Goal: Task Accomplishment & Management: Complete application form

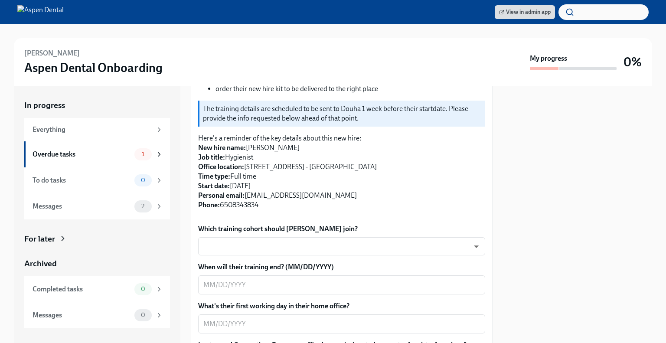
scroll to position [217, 0]
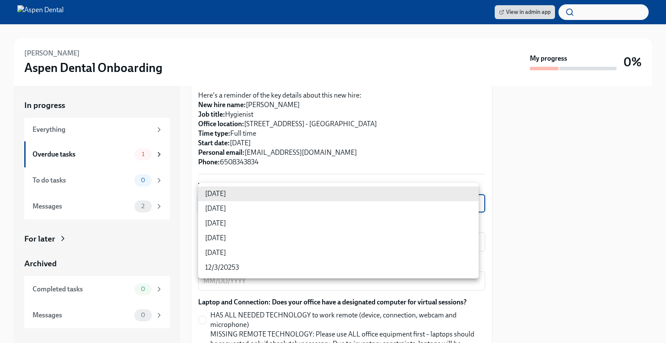
click at [249, 197] on body "View in admin app Douha Aliakbar Aspen Dental Onboarding My progress 0% In prog…" at bounding box center [333, 171] width 666 height 343
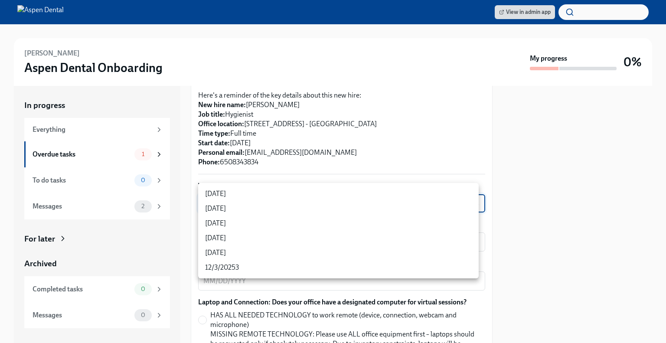
click at [221, 209] on li "9/24/2025" at bounding box center [338, 208] width 280 height 15
type input "3nUBSyPo1"
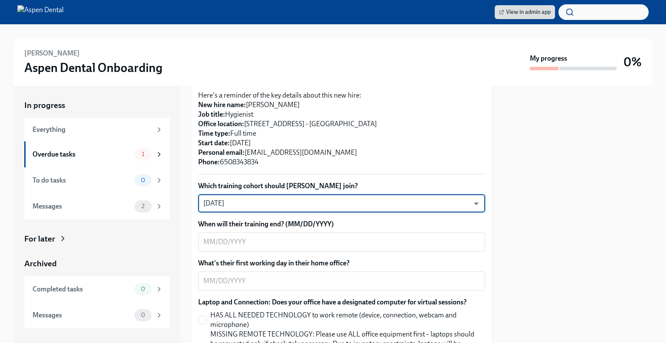
click at [468, 193] on body "View in admin app Douha Aliakbar Aspen Dental Onboarding My progress 0% In prog…" at bounding box center [333, 171] width 666 height 343
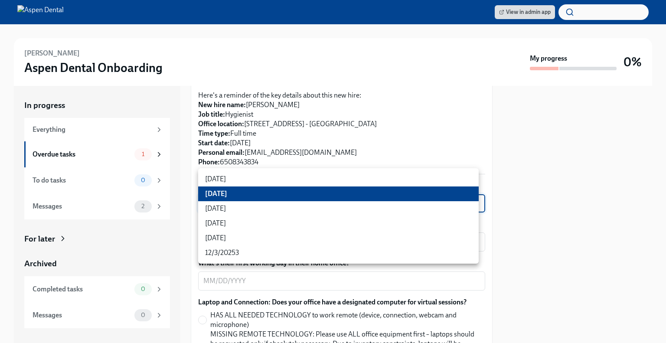
click at [591, 185] on div at bounding box center [333, 171] width 666 height 343
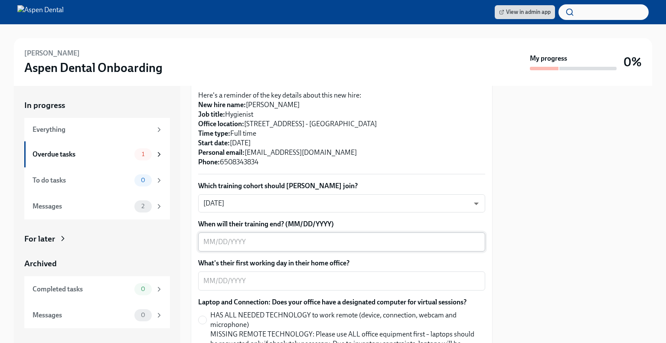
click at [223, 237] on textarea "When will their training end? (MM/DD/YYYY)" at bounding box center [341, 242] width 277 height 10
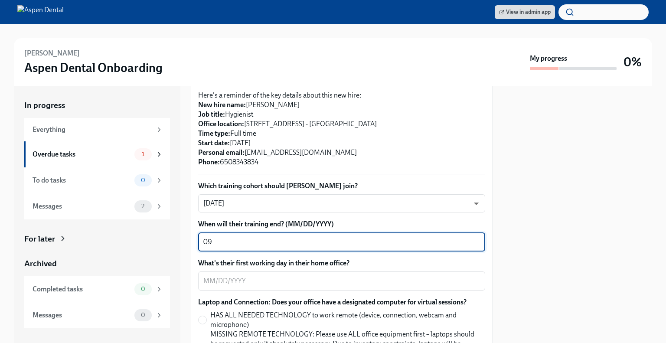
type textarea "0"
type textarea "[DATE]"
click at [227, 276] on textarea "What's their first working day in their home office?" at bounding box center [341, 281] width 277 height 10
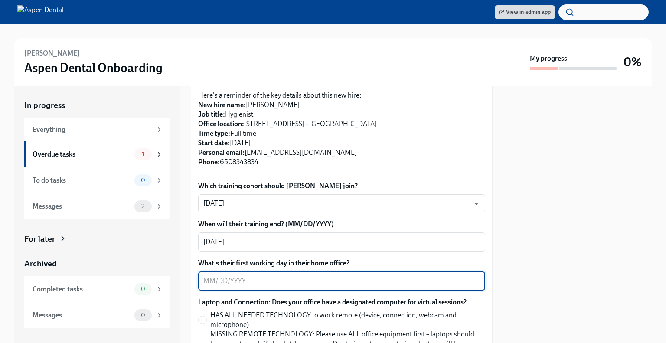
click at [211, 276] on textarea "What's their first working day in their home office?" at bounding box center [341, 281] width 277 height 10
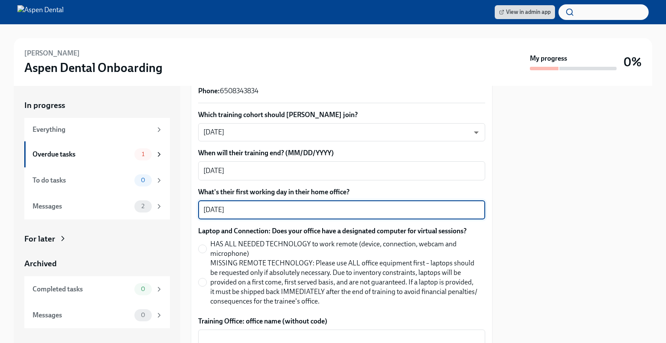
scroll to position [303, 0]
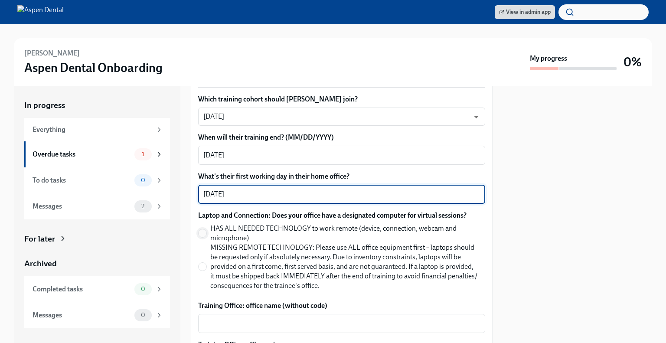
type textarea "[DATE]"
drag, startPoint x: 200, startPoint y: 221, endPoint x: 213, endPoint y: 223, distance: 13.5
click at [200, 229] on input "HAS ALL NEEDED TECHNOLOGY to work remote (device, connection, webcam and microp…" at bounding box center [202, 233] width 8 height 8
radio input "true"
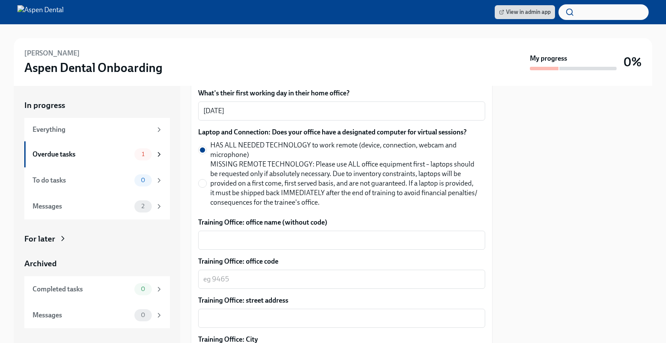
scroll to position [390, 0]
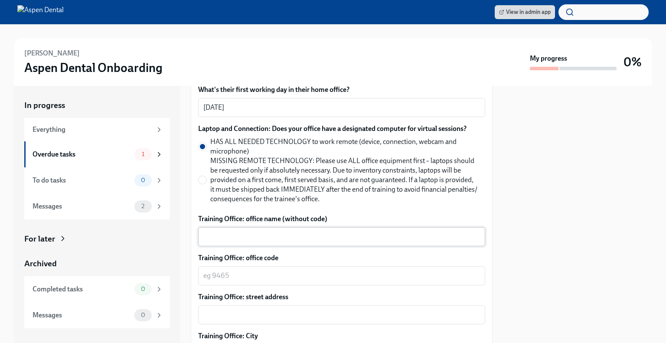
click at [249, 231] on textarea "Training Office: office name (without code)" at bounding box center [341, 236] width 277 height 10
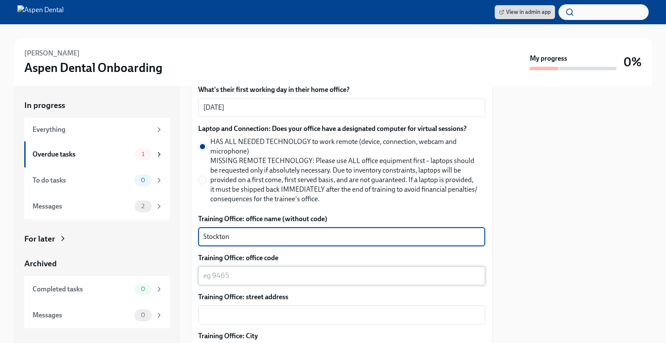
type textarea "Stockton"
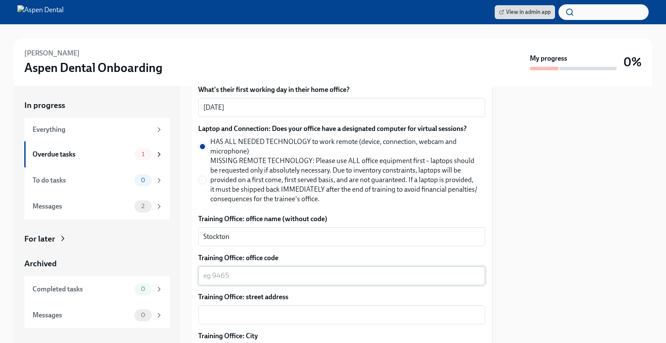
click at [218, 273] on div "x ​" at bounding box center [341, 275] width 287 height 19
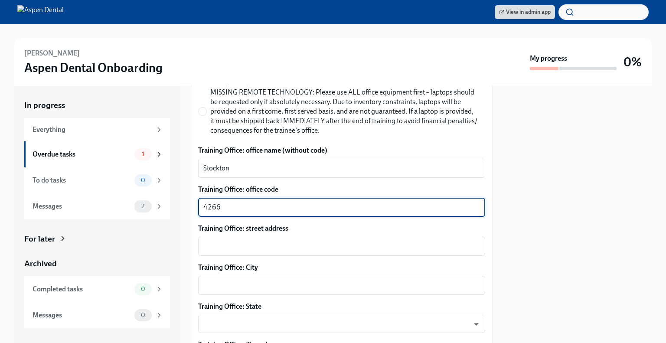
scroll to position [477, 0]
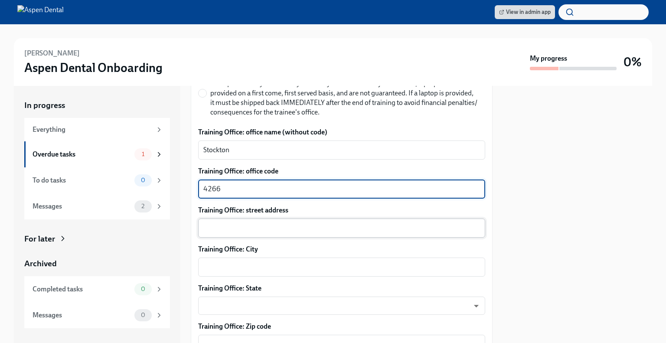
type textarea "4266"
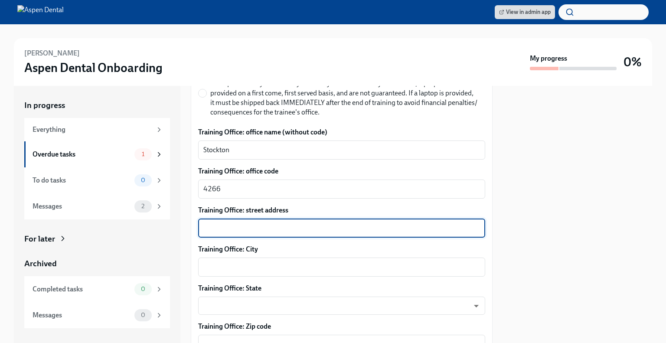
click at [240, 223] on textarea "Training Office: street address" at bounding box center [341, 228] width 277 height 10
click at [230, 223] on textarea "Training Office: street address" at bounding box center [341, 228] width 277 height 10
paste textarea ": 5607 Pacific Ave, Stockton, CA 95207"
click at [210, 223] on textarea ": 5607 Pacific Ave, Stockton, CA 95207" at bounding box center [341, 228] width 277 height 10
drag, startPoint x: 209, startPoint y: 220, endPoint x: 176, endPoint y: 222, distance: 33.0
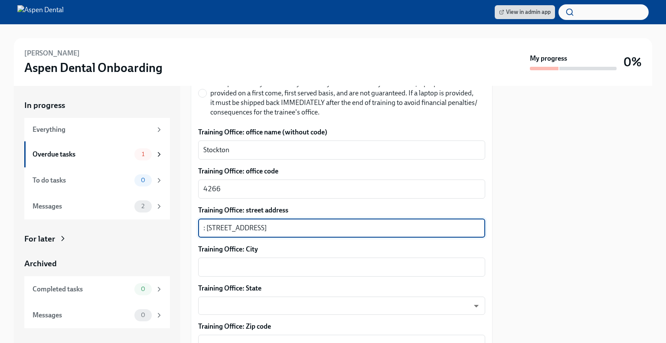
click at [178, 222] on div "In progress Everything Overdue tasks 1 To do tasks 0 Messages 2 For later Archi…" at bounding box center [333, 214] width 638 height 257
click at [215, 223] on textarea ": 5607 Pacific Ave, Stockton, CA 95207" at bounding box center [341, 228] width 277 height 10
drag, startPoint x: 208, startPoint y: 217, endPoint x: 182, endPoint y: 220, distance: 25.4
click at [183, 220] on div "In progress Everything Overdue tasks 1 To do tasks 0 Messages 2 For later Archi…" at bounding box center [333, 214] width 638 height 257
type textarea "5607 Pacific Ave, Stockton, CA 95207"
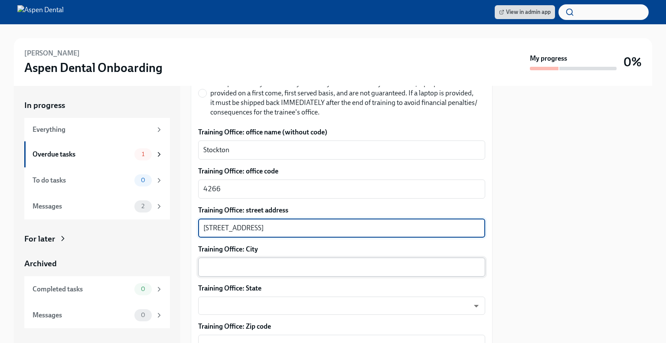
click at [234, 262] on textarea "Training Office: City" at bounding box center [341, 267] width 277 height 10
drag, startPoint x: 283, startPoint y: 220, endPoint x: 254, endPoint y: 218, distance: 29.1
click at [254, 223] on textarea "5607 Pacific Ave, Stockton, CA 95207" at bounding box center [341, 228] width 277 height 10
click at [217, 264] on div "x ​" at bounding box center [341, 266] width 287 height 19
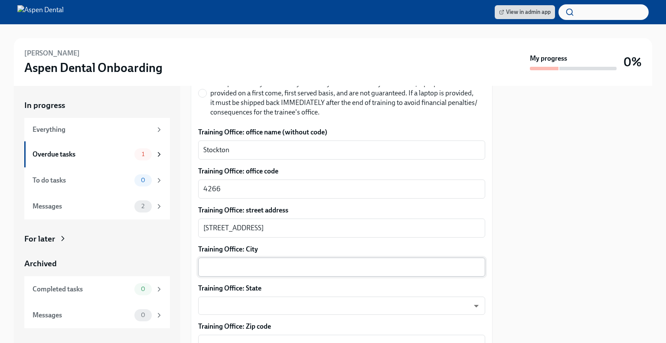
drag, startPoint x: 217, startPoint y: 264, endPoint x: 212, endPoint y: 261, distance: 4.8
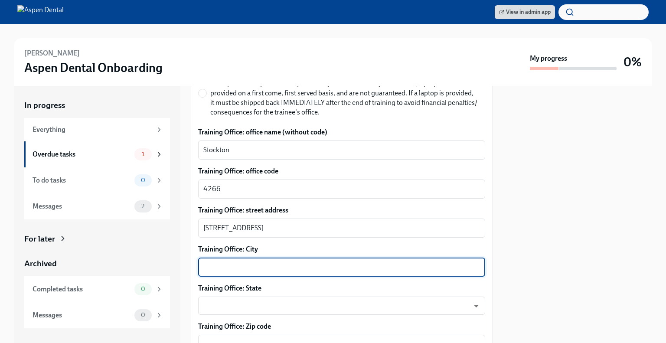
paste textarea "Stockton,"
type textarea "Stockton"
click at [256, 339] on textarea "Training Office: Zip code" at bounding box center [341, 344] width 277 height 10
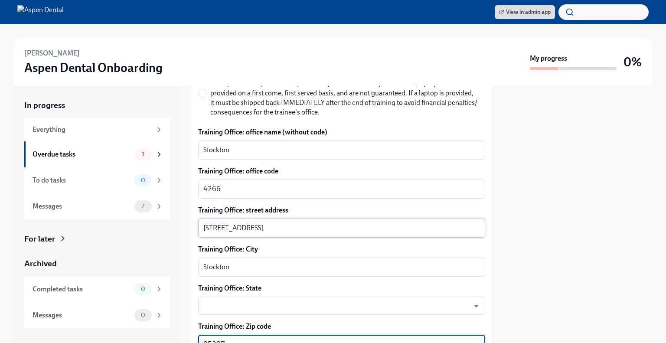
type textarea "95207"
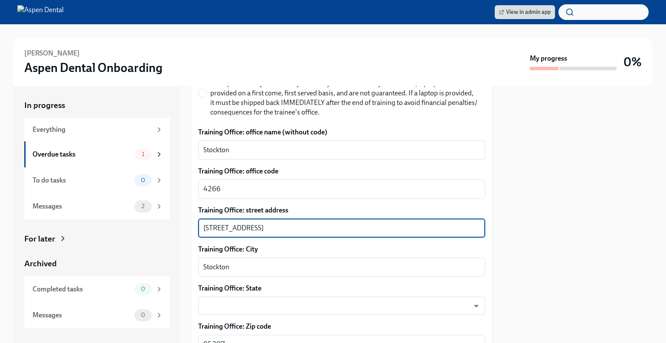
drag, startPoint x: 336, startPoint y: 218, endPoint x: 257, endPoint y: 224, distance: 79.9
click at [257, 224] on div "5607 Pacific Ave, Stockton, CA 95207 x ​" at bounding box center [341, 227] width 287 height 19
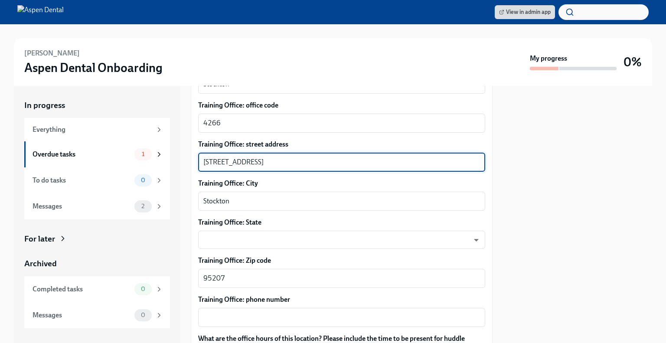
scroll to position [563, 0]
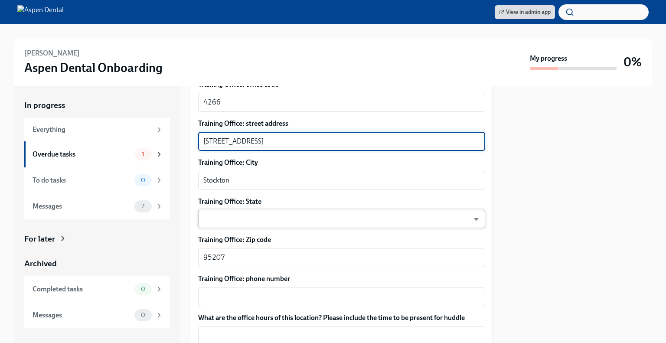
type textarea "5607 Pacific Ave"
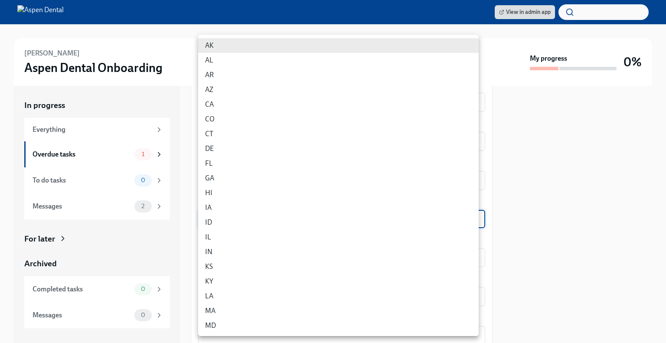
click at [238, 207] on body "View in admin app Douha Aliakbar Aspen Dental Onboarding My progress 0% In prog…" at bounding box center [333, 171] width 666 height 343
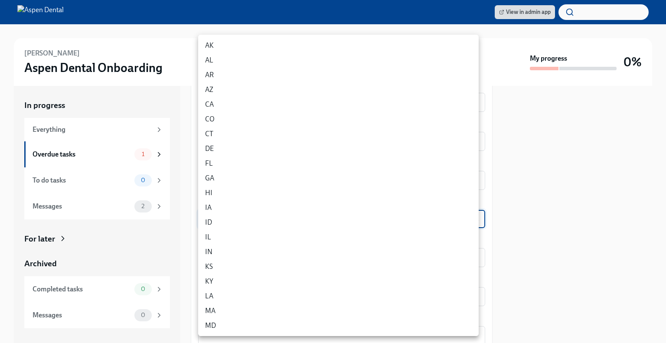
click at [214, 102] on li "CA" at bounding box center [338, 104] width 280 height 15
type input "i3yOZAnNd"
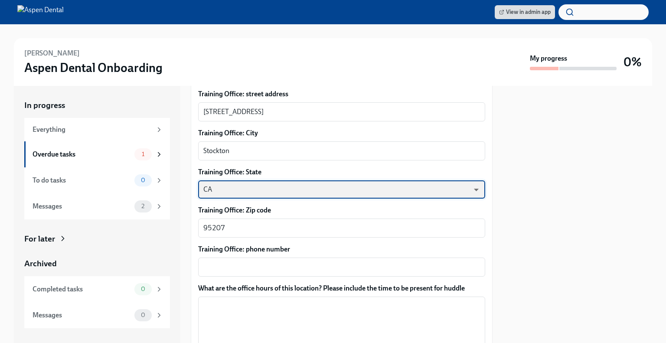
scroll to position [607, 0]
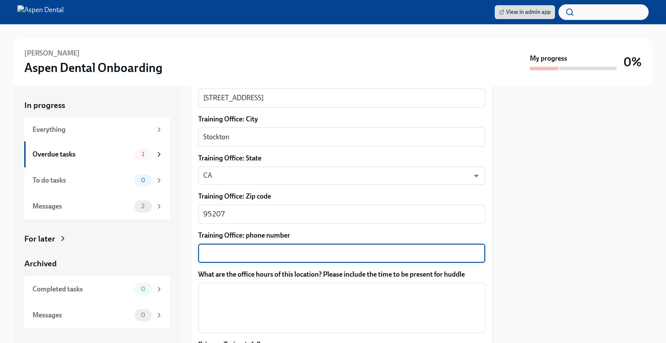
click at [231, 248] on textarea "Training Office: phone number" at bounding box center [341, 253] width 277 height 10
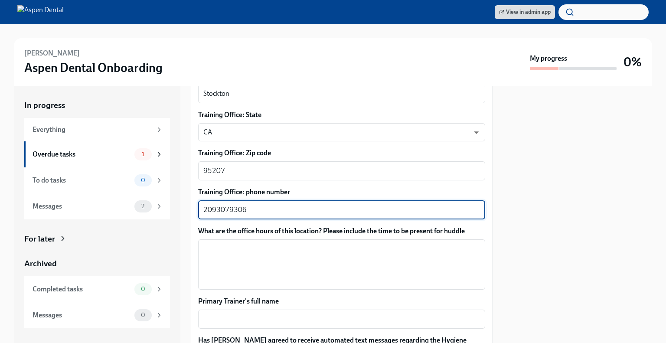
type textarea "2093079306"
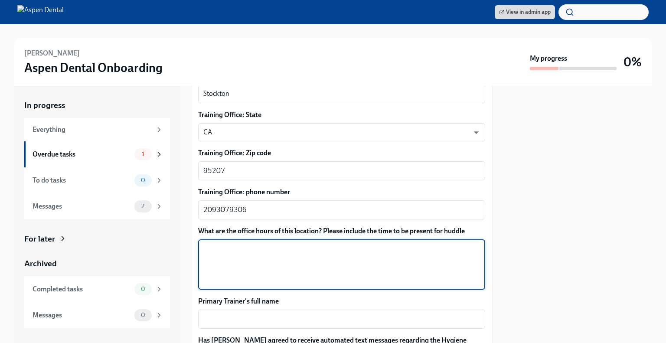
paste textarea "Monday 7:30 AM–4:30 PM Tuesday 7:30 AM–4:30 PM Wednesday 7:30 AM–4:30 PM Thursd…"
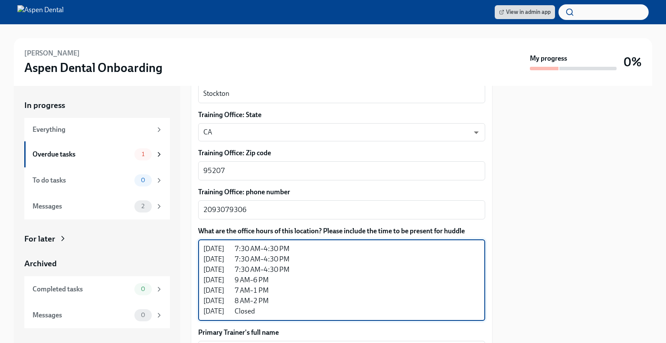
click at [237, 282] on textarea "Monday 7:30 AM–4:30 PM Tuesday 7:30 AM–4:30 PM Wednesday 7:30 AM–4:30 PM Thursd…" at bounding box center [341, 280] width 277 height 73
drag, startPoint x: 267, startPoint y: 302, endPoint x: 189, endPoint y: 300, distance: 78.0
click at [189, 300] on div "In progress Everything Overdue tasks 1 To do tasks 0 Messages 2 For later Archi…" at bounding box center [333, 214] width 638 height 257
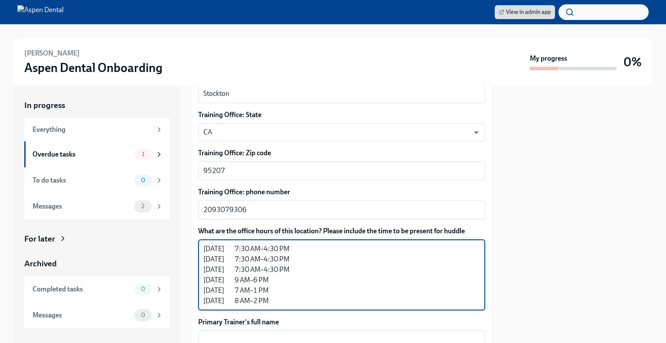
click at [305, 244] on textarea "Monday 7:30 AM–4:30 PM Tuesday 7:30 AM–4:30 PM Wednesday 7:30 AM–4:30 PM Thursd…" at bounding box center [341, 275] width 277 height 62
click at [296, 244] on textarea "Monday 7:30 AM–4:30 PM &:15 Huddle Tuesday 7:30 AM–4:30 PM Wednesday 7:30 AM–4:…" at bounding box center [341, 275] width 277 height 62
drag, startPoint x: 332, startPoint y: 240, endPoint x: 289, endPoint y: 239, distance: 43.3
click at [289, 244] on textarea "Monday 7:30 AM–4:30 PM 7:15 Huddle Tuesday 7:30 AM–4:30 PM Wednesday 7:30 AM–4:…" at bounding box center [341, 275] width 277 height 62
click at [301, 244] on textarea "Monday 7:30 AM–4:30 PM 7:15 Huddle Tuesday 7:30 AM–4:30 PM Wednesday 7:30 AM–4:…" at bounding box center [341, 275] width 277 height 62
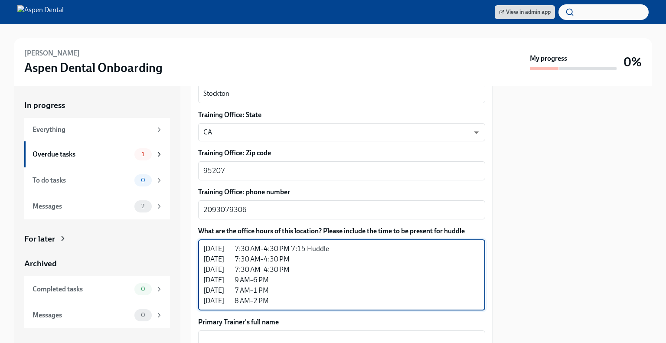
click at [329, 244] on textarea "Monday 7:30 AM–4:30 PM 7:15 Huddle Tuesday 7:30 AM–4:30 PM Wednesday 7:30 AM–4:…" at bounding box center [341, 275] width 277 height 62
drag, startPoint x: 331, startPoint y: 238, endPoint x: 292, endPoint y: 238, distance: 39.0
click at [292, 244] on textarea "Monday 7:30 AM–4:30 PM 7:15 Huddle Tuesday 7:30 AM–4:30 PM Wednesday 7:30 AM–4:…" at bounding box center [341, 275] width 277 height 62
click at [291, 286] on textarea "Monday 7:30 AM–4:30 PM Tuesday 7:30 AM–4:30 PM Wednesday 7:30 AM–4:30 PM Thursd…" at bounding box center [341, 275] width 277 height 62
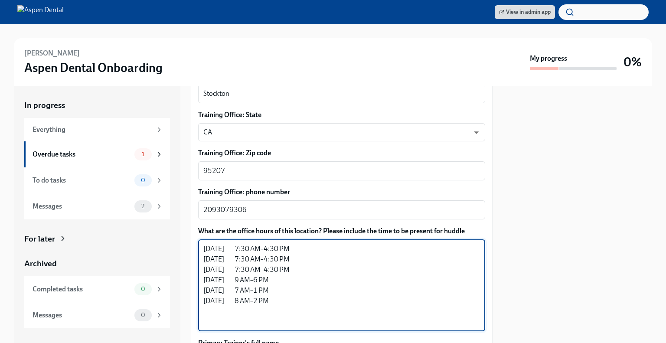
paste textarea "7:15 Huddle"
click at [264, 312] on textarea "Monday 7:30 AM–4:30 PM Tuesday 7:30 AM–4:30 PM Wednesday 7:30 AM–4:30 PM Thursd…" at bounding box center [341, 285] width 277 height 83
click at [247, 313] on textarea "Monday 7:30 AM–4:30 PM Tuesday 7:30 AM–4:30 PM Wednesday 7:30 AM–4:30 PM Thursd…" at bounding box center [341, 285] width 277 height 83
click at [241, 310] on textarea "Monday 7:30 AM–4:30 PM Tuesday 7:30 AM–4:30 PM Wednesday 7:30 AM–4:30 PM Thursd…" at bounding box center [341, 285] width 277 height 83
click at [316, 308] on textarea "Monday 7:30 AM–4:30 PM Tuesday 7:30 AM–4:30 PM Wednesday 7:30 AM–4:30 PM Thursd…" at bounding box center [341, 285] width 277 height 83
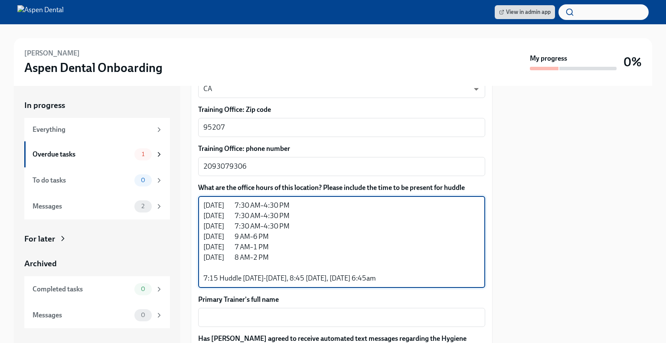
scroll to position [780, 0]
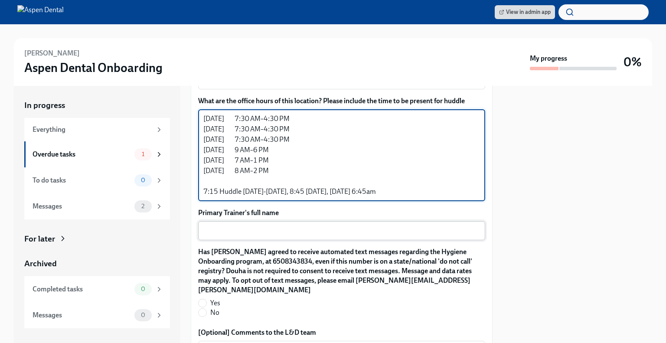
type textarea "Monday 7:30 AM–4:30 PM Tuesday 7:30 AM–4:30 PM Wednesday 7:30 AM–4:30 PM Thursd…"
click at [261, 225] on textarea "Primary Trainer's full name" at bounding box center [341, 230] width 277 height 10
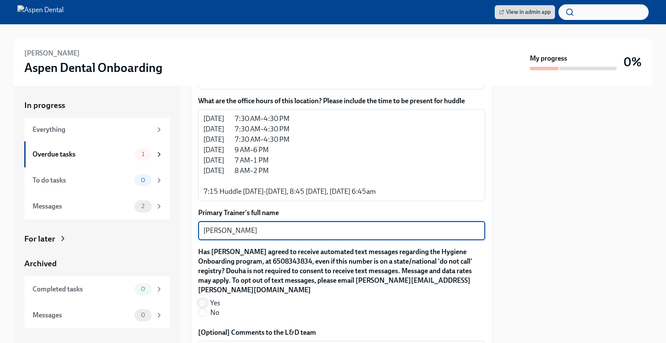
type textarea "Dean"
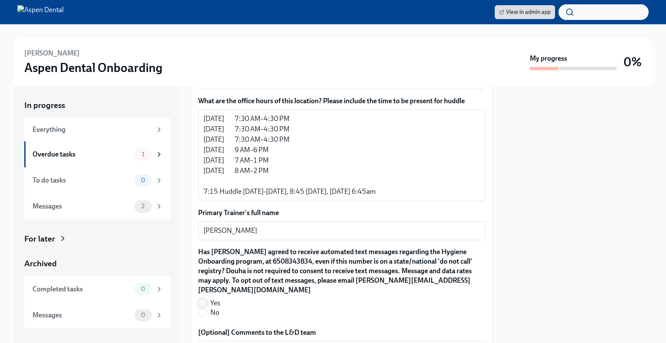
drag, startPoint x: 199, startPoint y: 282, endPoint x: 203, endPoint y: 279, distance: 4.7
click at [200, 299] on input "Yes" at bounding box center [202, 303] width 8 height 8
radio input "true"
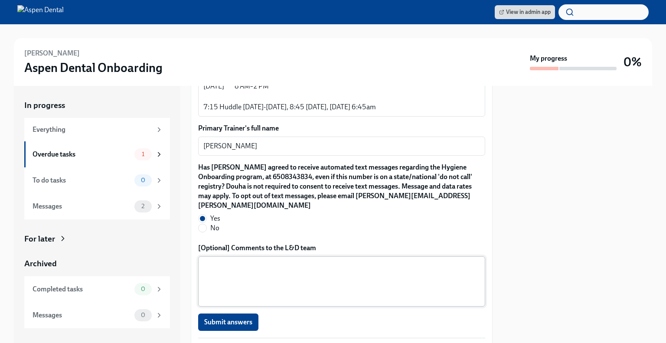
scroll to position [911, 0]
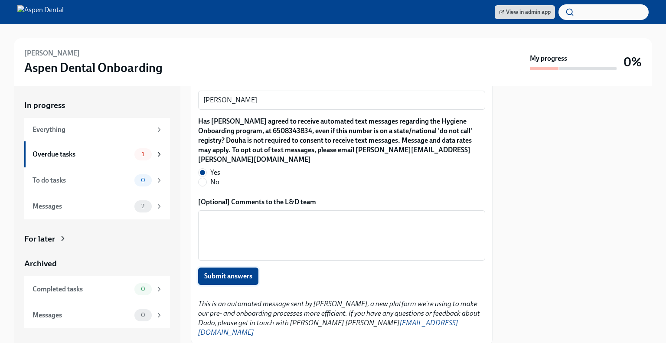
click at [225, 272] on span "Submit answers" at bounding box center [228, 276] width 48 height 9
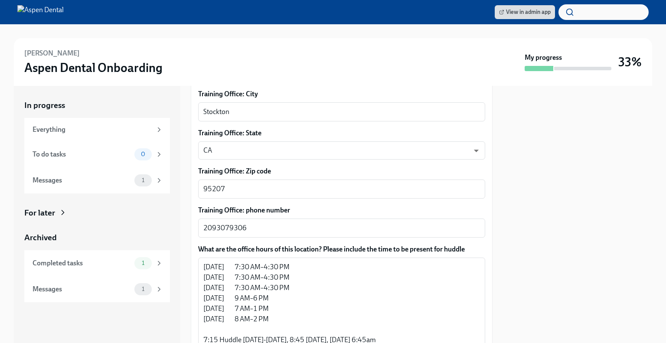
scroll to position [434, 0]
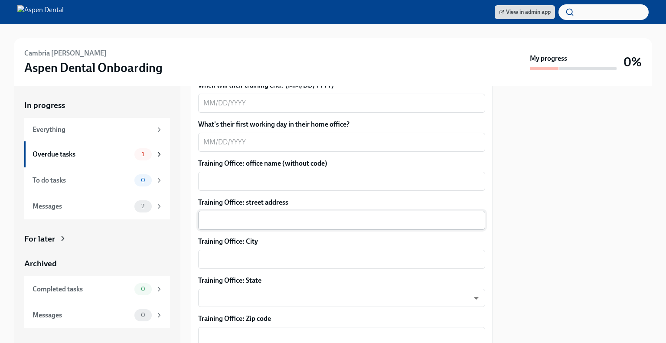
scroll to position [433, 0]
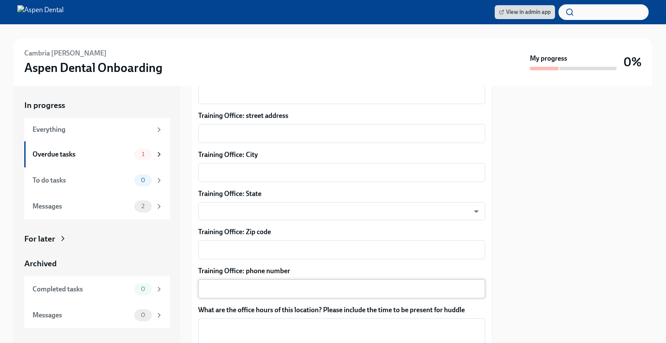
click at [238, 282] on div "x ​" at bounding box center [341, 288] width 287 height 19
drag, startPoint x: 238, startPoint y: 282, endPoint x: 222, endPoint y: 293, distance: 18.8
click at [222, 293] on textarea "Training Office: phone number" at bounding box center [341, 288] width 277 height 10
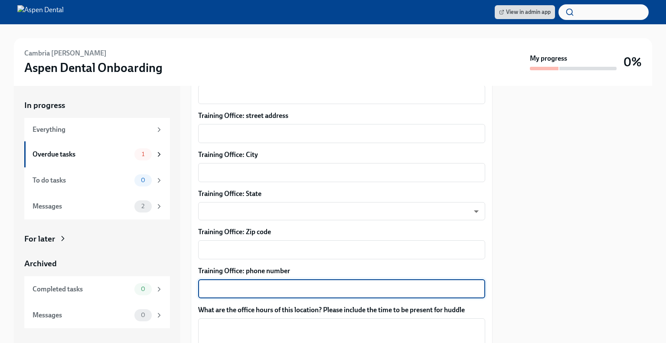
paste textarea "[PHONE_NUMBER]"
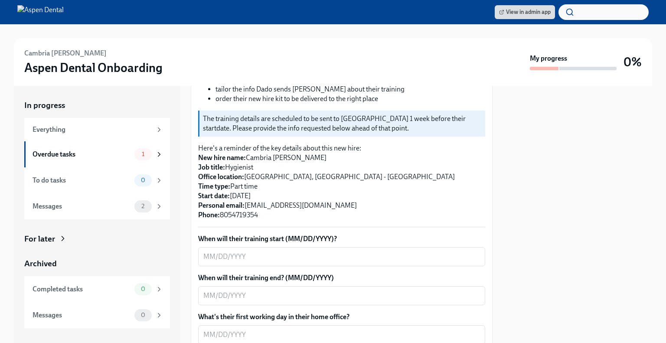
scroll to position [217, 0]
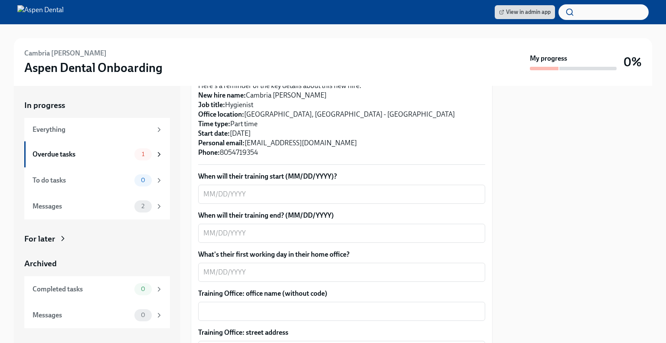
type textarea "[PHONE_NUMBER]"
click at [248, 192] on textarea "When will their training start (MM/DD/YYYY)?" at bounding box center [341, 194] width 277 height 10
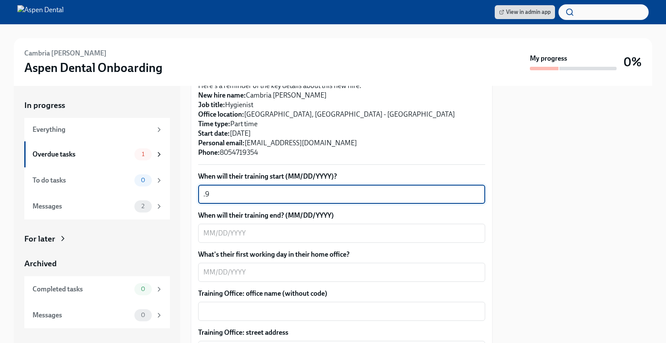
type textarea "."
type textarea "9"
click at [226, 194] on textarea "09/15.2025" at bounding box center [341, 194] width 277 height 10
type textarea "[DATE]"
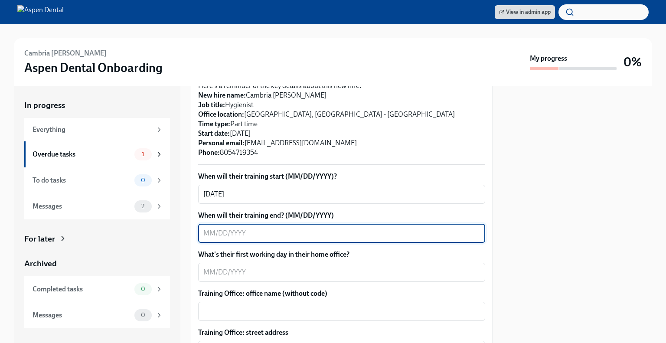
click at [252, 237] on textarea "When will their training end? (MM/DD/YYYY)" at bounding box center [341, 233] width 277 height 10
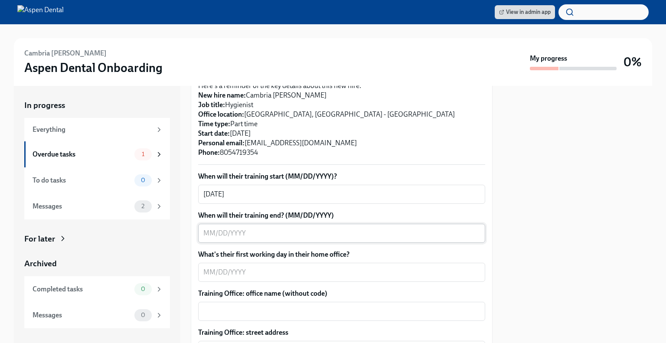
click at [238, 230] on textarea "When will their training end? (MM/DD/YYYY)" at bounding box center [341, 233] width 277 height 10
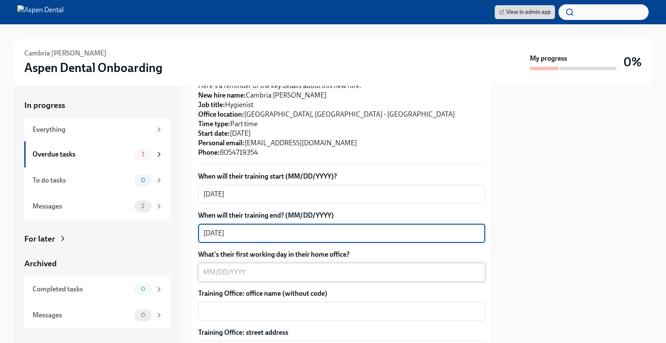
type textarea "[DATE]"
click at [290, 272] on textarea "What's their first working day in their home office?" at bounding box center [341, 272] width 277 height 10
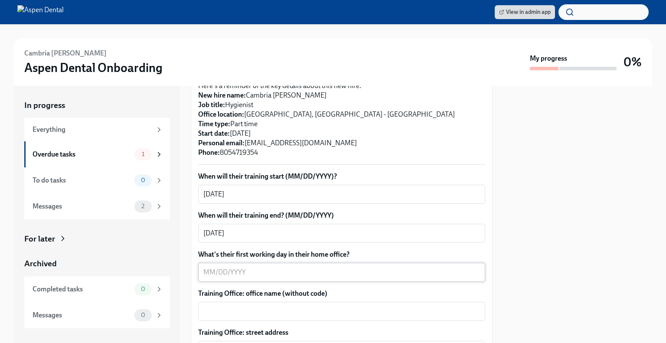
click at [230, 276] on textarea "What's their first working day in their home office?" at bounding box center [341, 272] width 277 height 10
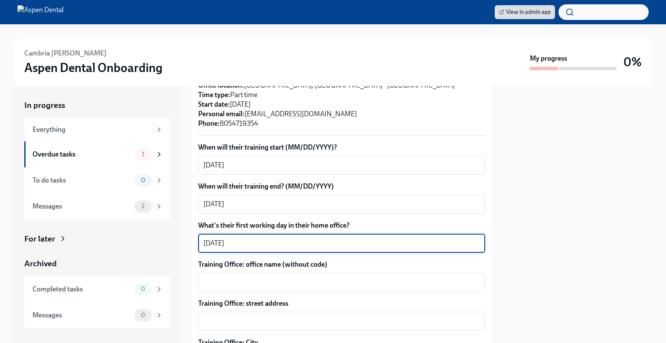
scroll to position [260, 0]
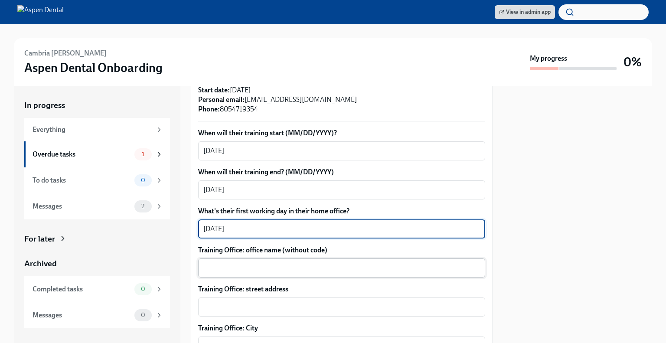
type textarea "[DATE]"
click at [275, 271] on textarea "Training Office: office name (without code)" at bounding box center [341, 268] width 277 height 10
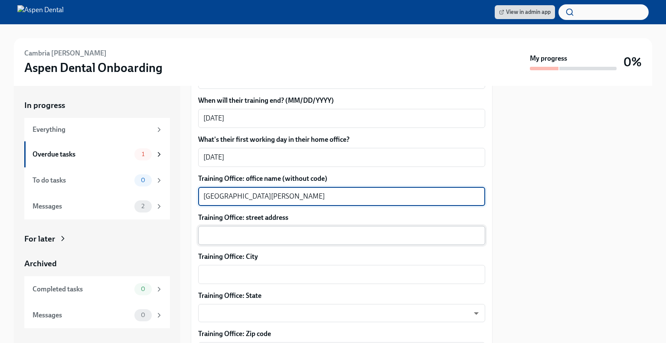
scroll to position [347, 0]
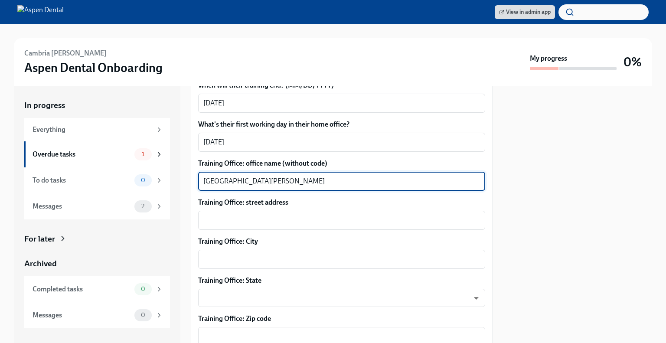
type textarea "[GEOGRAPHIC_DATA][PERSON_NAME]"
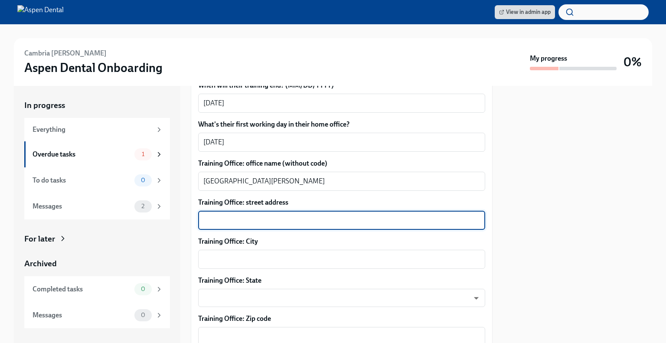
click at [243, 218] on textarea "Training Office: street address" at bounding box center [341, 220] width 277 height 10
paste textarea "[STREET_ADDRESS][PERSON_NAME]"
drag, startPoint x: 321, startPoint y: 220, endPoint x: 275, endPoint y: 217, distance: 45.6
click at [275, 217] on textarea "[STREET_ADDRESS][PERSON_NAME]" at bounding box center [341, 220] width 277 height 10
type textarea "[STREET_ADDRESS][PERSON_NAME]"
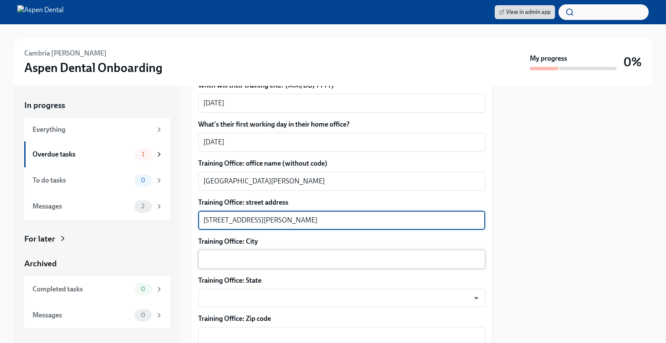
click at [223, 259] on textarea "Training Office: City" at bounding box center [341, 259] width 277 height 10
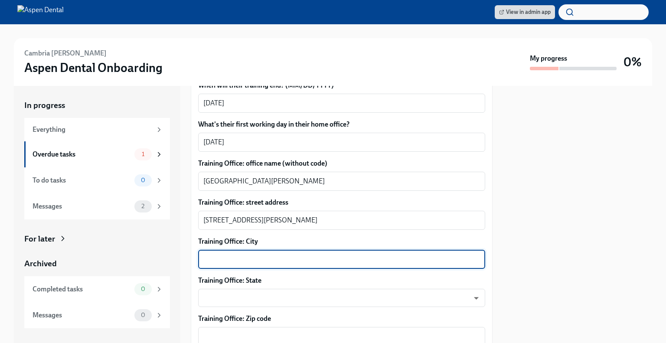
paste textarea "[GEOGRAPHIC_DATA][PERSON_NAME]"
type textarea "[GEOGRAPHIC_DATA][PERSON_NAME]"
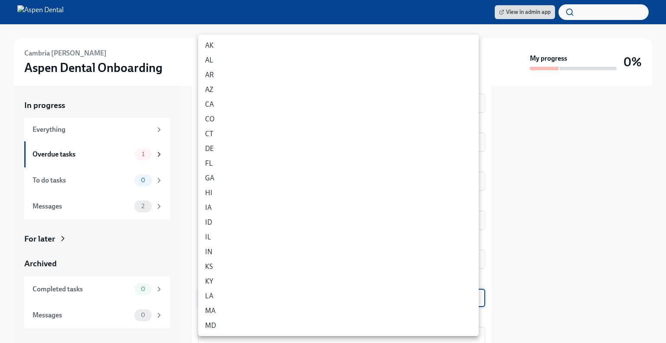
click at [250, 291] on body "View in admin app Cambria [PERSON_NAME] Aspen Dental Onboarding My progress 0% …" at bounding box center [333, 171] width 666 height 343
click at [216, 104] on li "CA" at bounding box center [338, 104] width 280 height 15
type input "i3yOZAnNd"
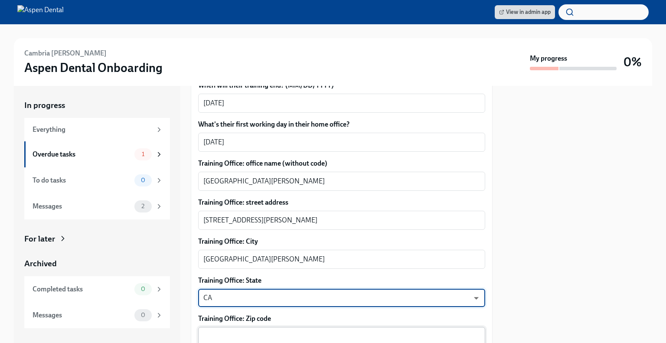
click at [234, 335] on textarea "Training Office: Zip code" at bounding box center [341, 336] width 277 height 10
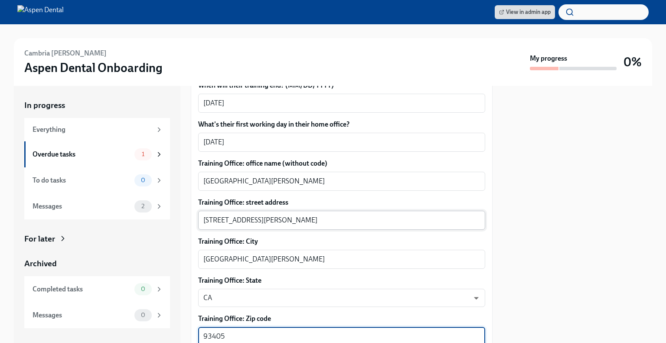
type textarea "93405"
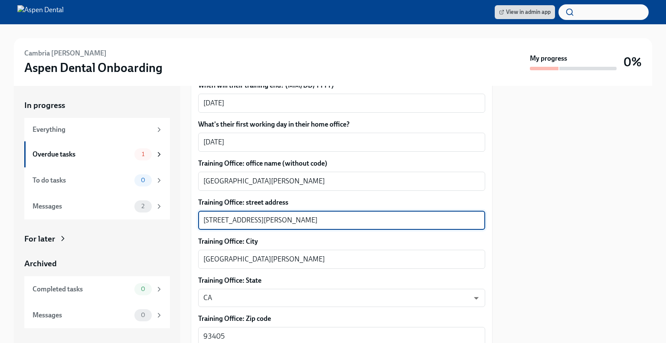
drag, startPoint x: 317, startPoint y: 220, endPoint x: 273, endPoint y: 221, distance: 44.2
click at [273, 221] on textarea "[STREET_ADDRESS][PERSON_NAME]" at bounding box center [341, 220] width 277 height 10
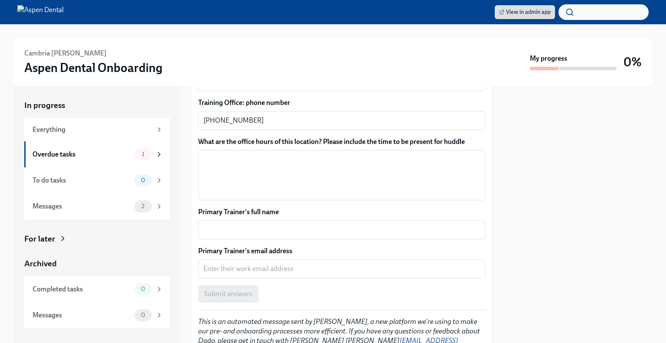
scroll to position [607, 0]
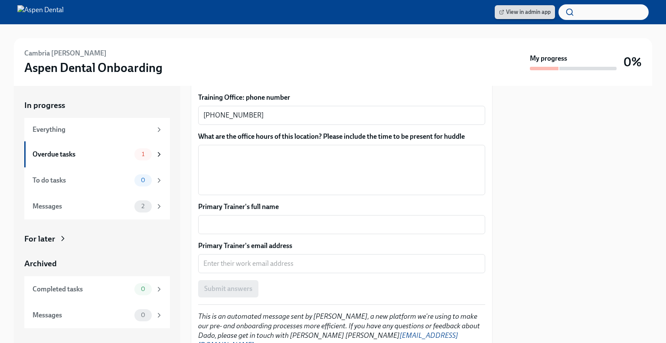
type textarea "[STREET_ADDRESS][PERSON_NAME]"
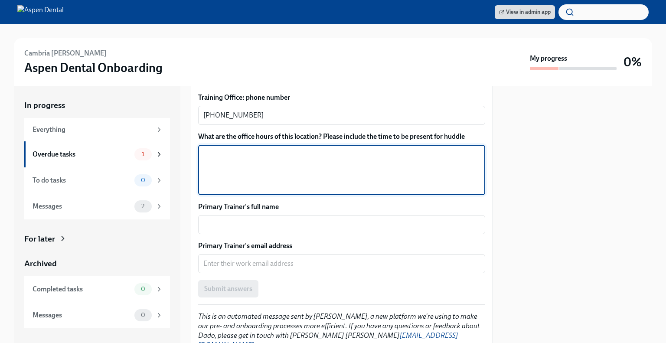
click at [219, 149] on textarea "What are the office hours of this location? Please include the time to be prese…" at bounding box center [341, 170] width 277 height 42
paste textarea "[DATE] 7:30 AM–4:30 PM [DATE] 7:30 AM–4:30 PM [DATE] 7:30 AM–4:30 PM [DATE] 7:3…"
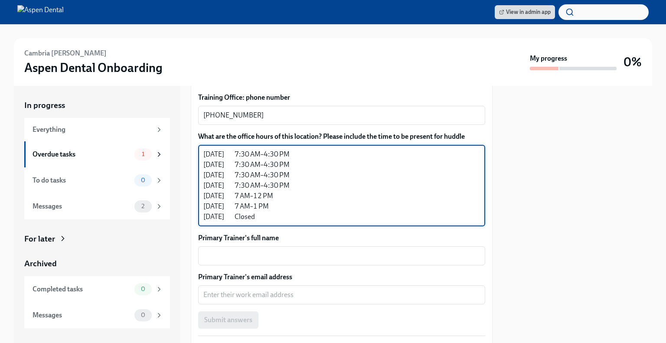
drag, startPoint x: 265, startPoint y: 220, endPoint x: 192, endPoint y: 219, distance: 72.4
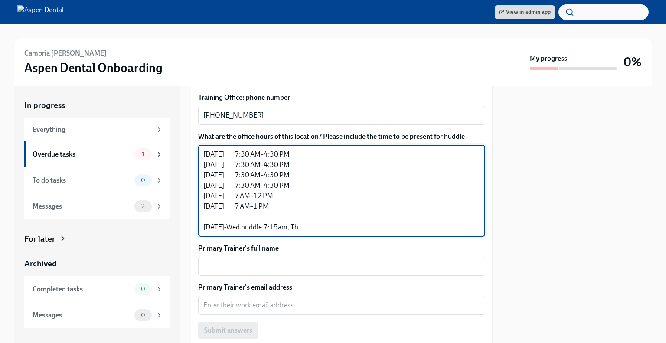
click at [241, 225] on textarea "[DATE] 7:30 AM–4:30 PM [DATE] 7:30 AM–4:30 PM [DATE] 7:30 AM–4:30 PM [DATE] 7:3…" at bounding box center [341, 190] width 277 height 83
click at [369, 212] on textarea "[DATE] 7:30 AM–4:30 PM [DATE] 7:30 AM–4:30 PM [DATE] 7:30 AM–4:30 PM [DATE] 7:3…" at bounding box center [341, 190] width 277 height 83
drag, startPoint x: 309, startPoint y: 224, endPoint x: 283, endPoint y: 223, distance: 26.0
click at [283, 223] on textarea "[DATE] 7:30 AM–4:30 PM [DATE] 7:30 AM–4:30 PM [DATE] 7:30 AM–4:30 PM [DATE] 7:3…" at bounding box center [341, 190] width 277 height 83
click at [296, 223] on textarea "[DATE] 7:30 AM–4:30 PM [DATE] 7:30 AM–4:30 PM [DATE] 7:30 AM–4:30 PM [DATE] 7:3…" at bounding box center [341, 190] width 277 height 83
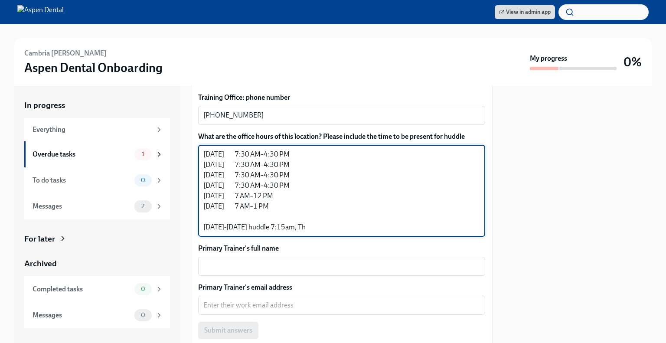
drag, startPoint x: 321, startPoint y: 231, endPoint x: 280, endPoint y: 230, distance: 40.7
click at [280, 230] on textarea "[DATE] 7:30 AM–4:30 PM [DATE] 7:30 AM–4:30 PM [DATE] 7:30 AM–4:30 PM [DATE] 7:3…" at bounding box center [341, 190] width 277 height 83
click at [342, 229] on textarea "[DATE] 7:30 AM–4:30 PM [DATE] 7:30 AM–4:30 PM [DATE] 7:30 AM–4:30 PM [DATE] 7:3…" at bounding box center [341, 190] width 277 height 83
type textarea "[DATE] 7:30 AM–4:30 PM [DATE] 7:30 AM–4:30 PM [DATE] 7:30 AM–4:30 PM [DATE] 7:3…"
click at [227, 269] on textarea "Primary Trainer's full name" at bounding box center [341, 266] width 277 height 10
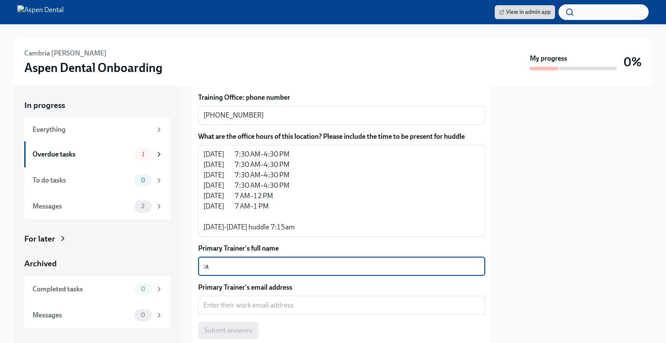
type textarea ":"
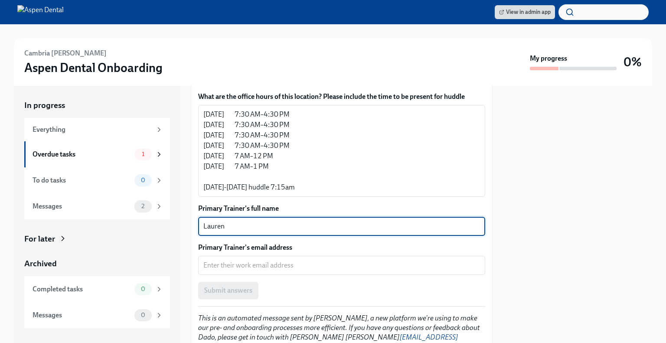
scroll to position [680, 0]
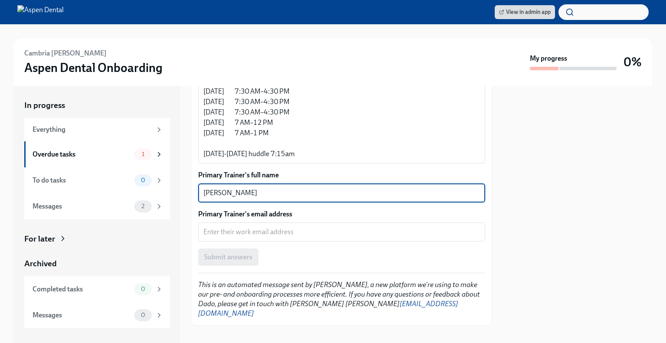
type textarea "[PERSON_NAME]"
click at [227, 230] on textarea "Primary Trainer's email address" at bounding box center [341, 232] width 277 height 10
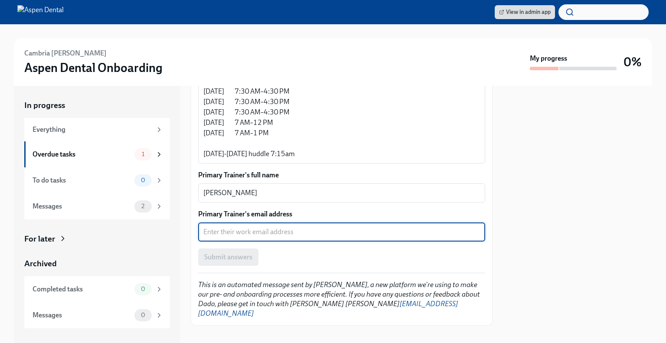
paste textarea "[EMAIL_ADDRESS][PERSON_NAME][DOMAIN_NAME]"
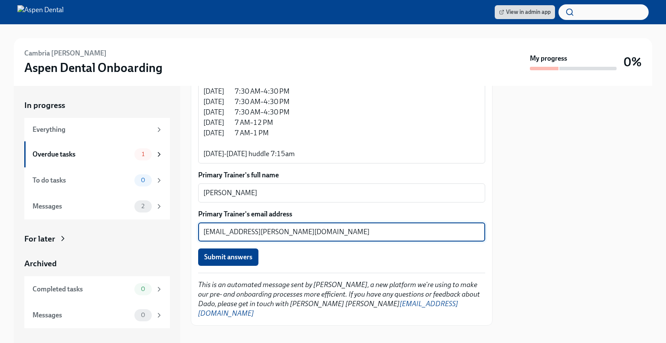
type textarea "[EMAIL_ADDRESS][PERSON_NAME][DOMAIN_NAME]"
click at [295, 255] on div "Submit answers" at bounding box center [341, 256] width 287 height 17
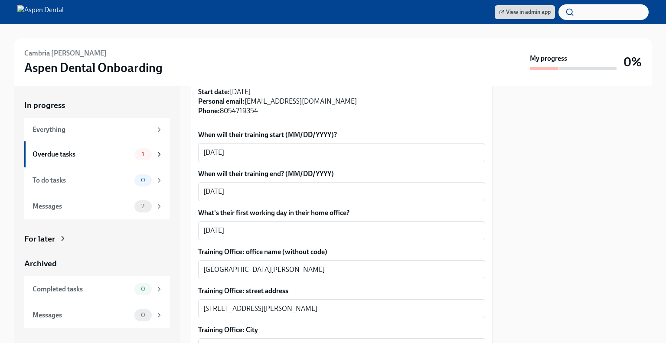
scroll to position [260, 0]
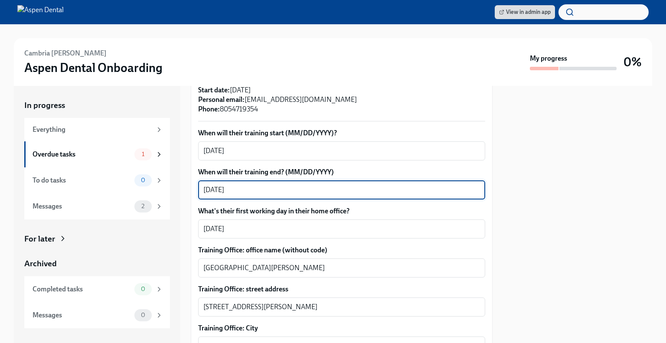
click at [218, 187] on textarea "[DATE]" at bounding box center [341, 190] width 277 height 10
click at [221, 190] on textarea "[DATE]" at bounding box center [341, 190] width 277 height 10
type textarea "[DATE]"
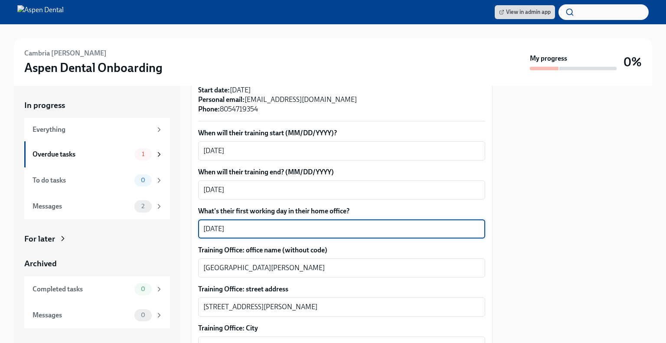
click at [269, 233] on textarea "[DATE]" at bounding box center [341, 229] width 277 height 10
click at [221, 232] on textarea "[DATE]" at bounding box center [341, 229] width 277 height 10
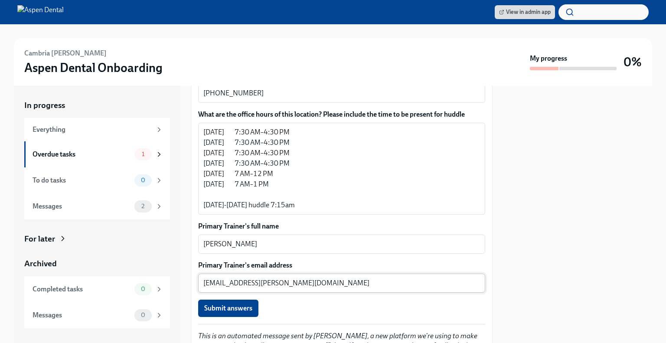
scroll to position [650, 0]
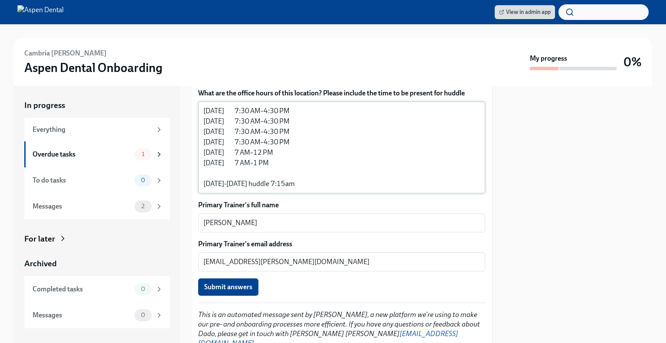
type textarea "[DATE]"
click at [311, 185] on textarea "[DATE] 7:30 AM–4:30 PM [DATE] 7:30 AM–4:30 PM [DATE] 7:30 AM–4:30 PM [DATE] 7:3…" at bounding box center [341, 147] width 277 height 83
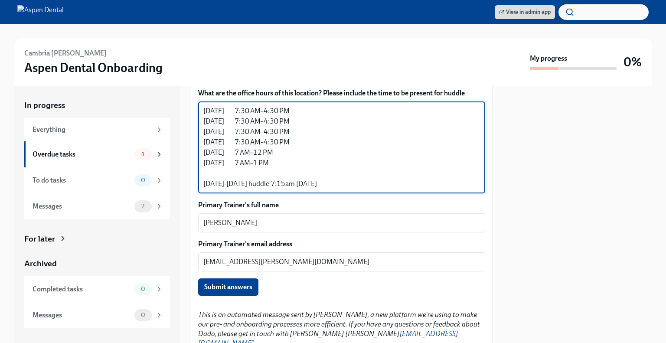
click at [303, 182] on textarea "[DATE] 7:30 AM–4:30 PM [DATE] 7:30 AM–4:30 PM [DATE] 7:30 AM–4:30 PM [DATE] 7:3…" at bounding box center [341, 147] width 277 height 83
click at [336, 185] on textarea "[DATE] 7:30 AM–4:30 PM [DATE] 7:30 AM–4:30 PM [DATE] 7:30 AM–4:30 PM [DATE] 7:3…" at bounding box center [341, 147] width 277 height 83
click at [364, 168] on textarea "[DATE] 7:30 AM–4:30 PM [DATE] 7:30 AM–4:30 PM [DATE] 7:30 AM–4:30 PM [DATE] 7:3…" at bounding box center [341, 147] width 277 height 83
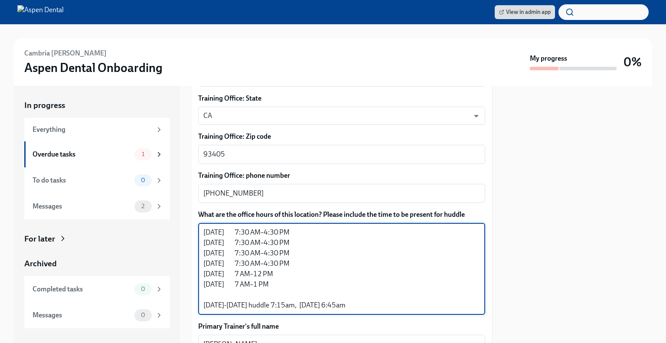
scroll to position [550, 0]
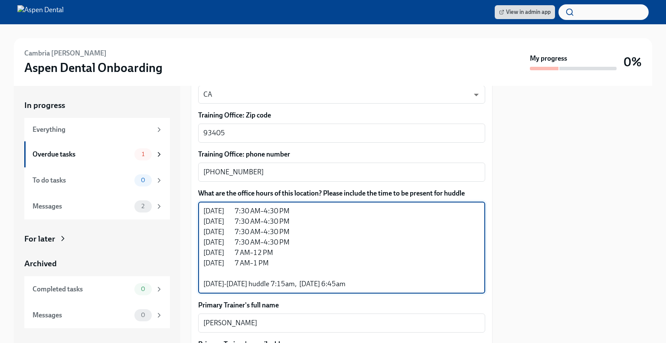
click at [310, 239] on textarea "[DATE] 7:30 AM–4:30 PM [DATE] 7:30 AM–4:30 PM [DATE] 7:30 AM–4:30 PM [DATE] 7:3…" at bounding box center [341, 247] width 277 height 83
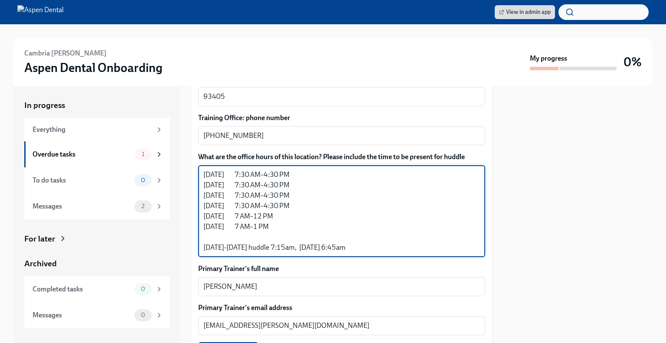
scroll to position [637, 0]
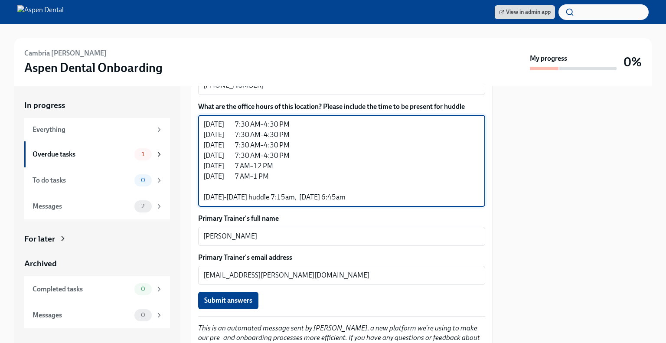
type textarea "[DATE] 7:30 AM–4:30 PM [DATE] 7:30 AM–4:30 PM [DATE] 7:30 AM–4:30 PM [DATE] 7:3…"
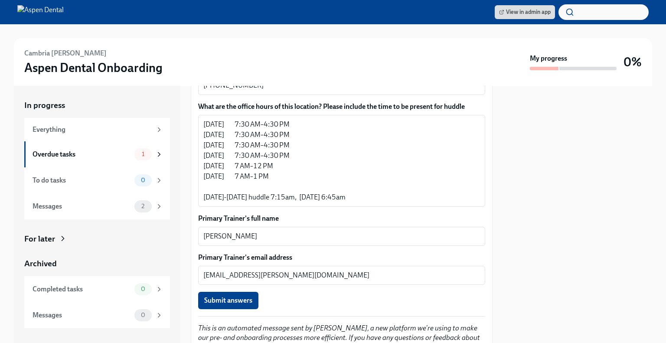
click at [234, 303] on span "Submit answers" at bounding box center [228, 300] width 48 height 9
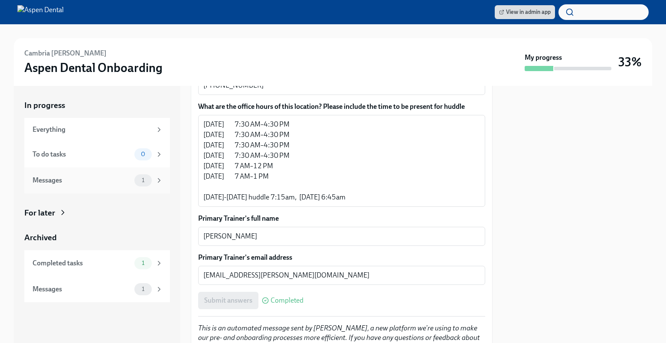
click at [106, 181] on div "Messages" at bounding box center [82, 181] width 98 height 10
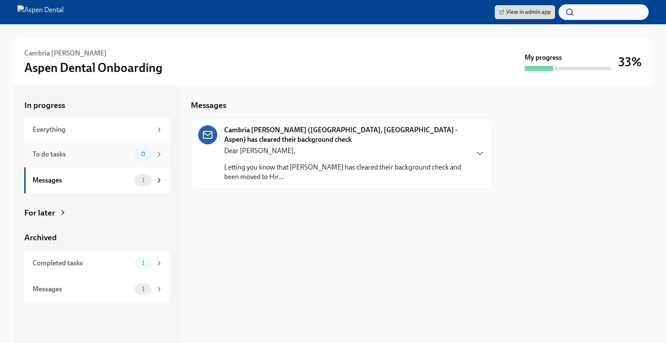
click at [81, 149] on div "To do tasks 0" at bounding box center [98, 154] width 130 height 12
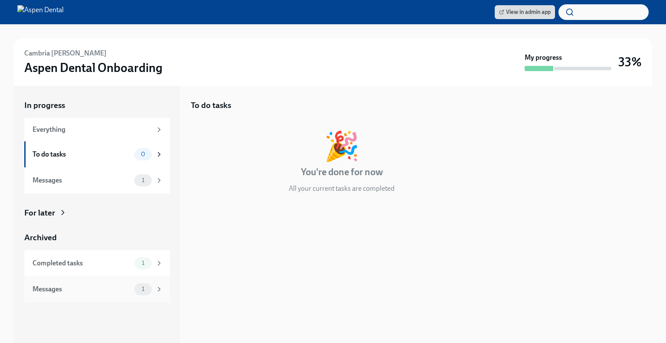
click at [140, 294] on div "1" at bounding box center [142, 289] width 17 height 12
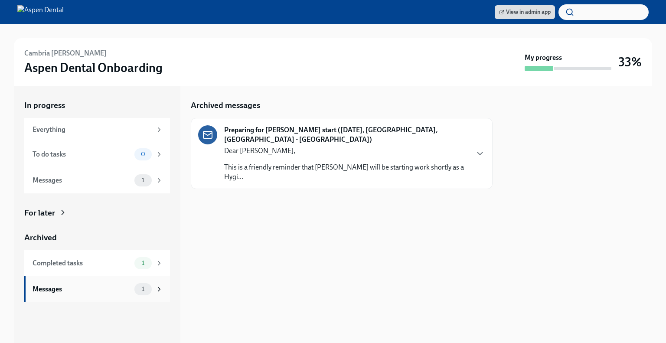
click at [138, 279] on div "Messages 1" at bounding box center [97, 289] width 146 height 26
